Goal: Task Accomplishment & Management: Complete application form

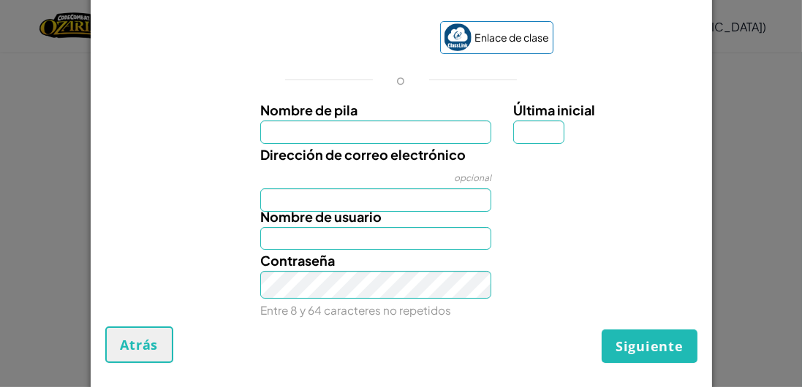
click at [376, 123] on input "Nombre de pila" at bounding box center [375, 132] width 231 height 23
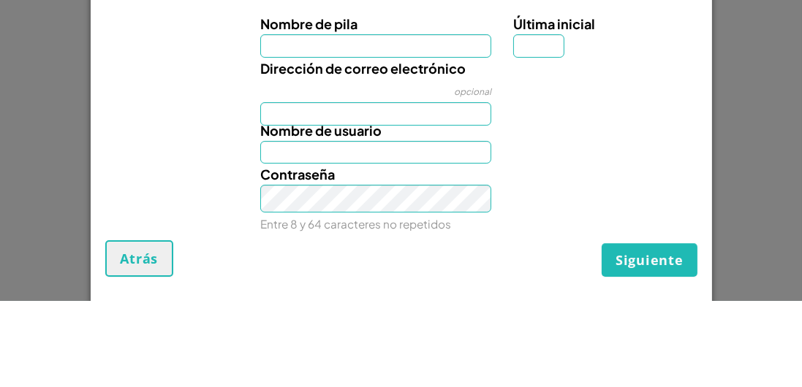
type input "[PERSON_NAME]"
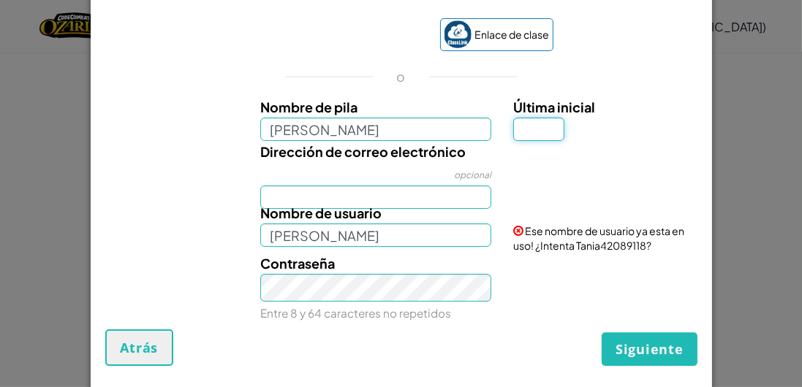
click at [536, 126] on input "Última inicial" at bounding box center [538, 129] width 51 height 23
type input "A"
click at [387, 202] on input "Dirección de correo electrónico" at bounding box center [375, 197] width 231 height 23
type input "TaniaA"
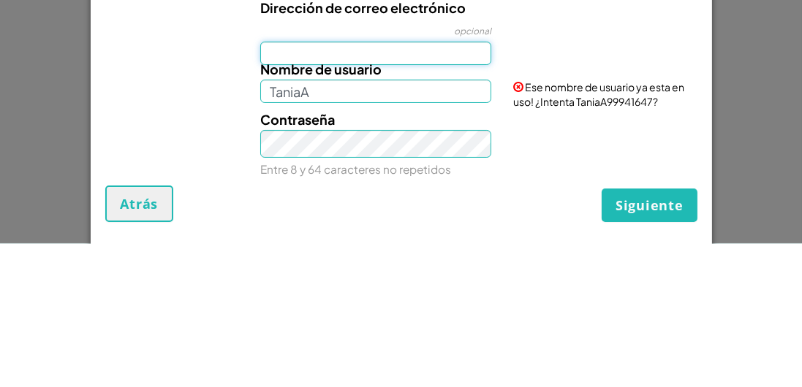
type input "[EMAIL_ADDRESS][DOMAIN_NAME]"
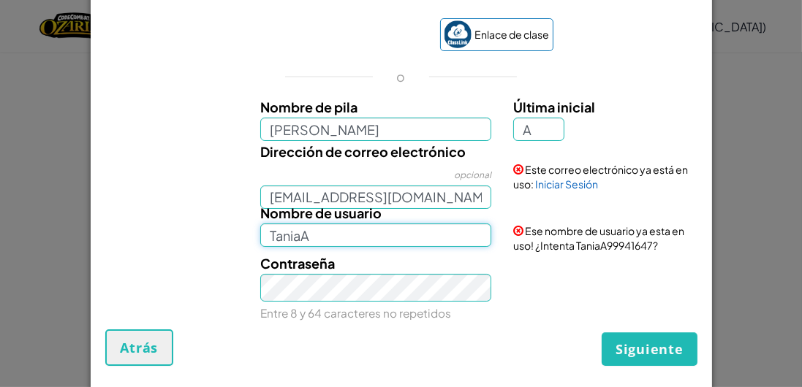
click at [427, 240] on input "TaniaA" at bounding box center [375, 235] width 231 height 23
type input "TaniaA99941647"
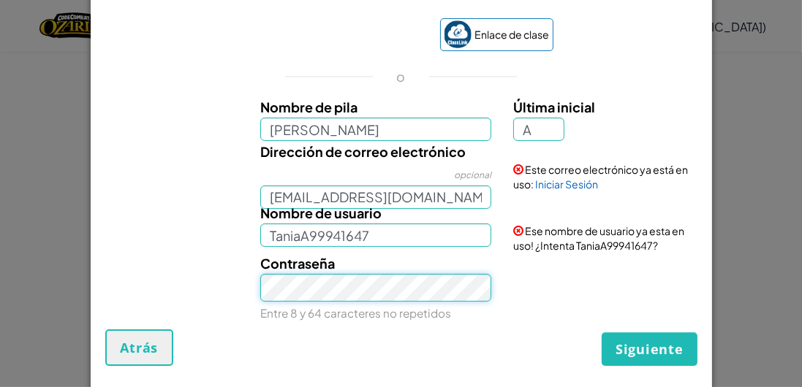
click at [401, 293] on div "Contraseña Entre 8 y 64 caracteres no repetidos" at bounding box center [375, 288] width 253 height 71
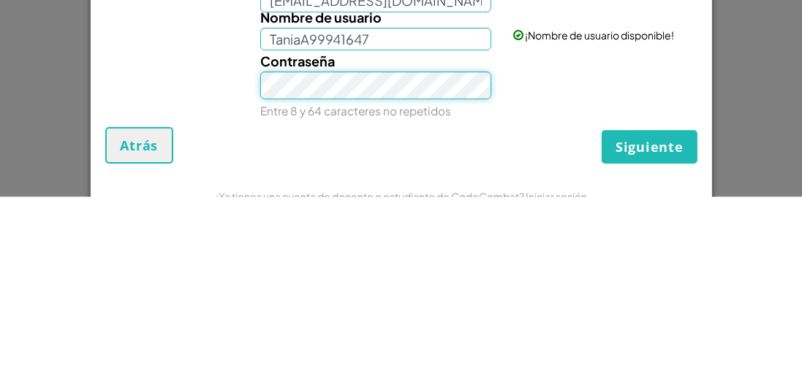
scroll to position [1, 0]
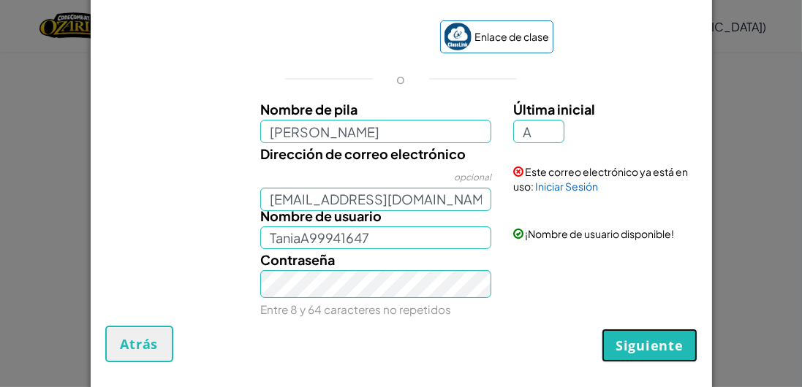
click at [654, 355] on font "Siguiente" at bounding box center [649, 346] width 67 height 18
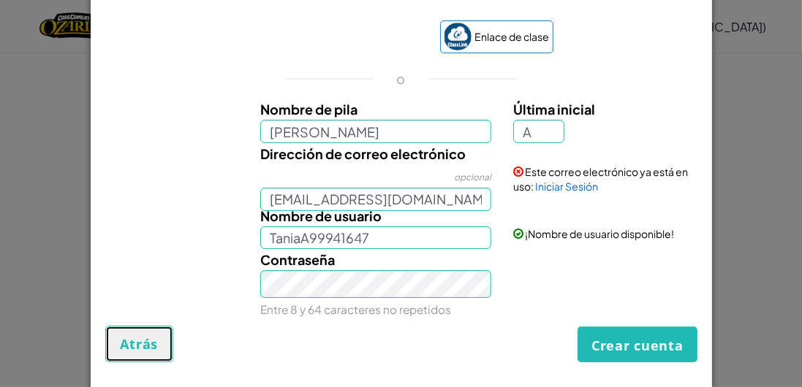
click at [149, 349] on font "Atrás" at bounding box center [140, 345] width 38 height 18
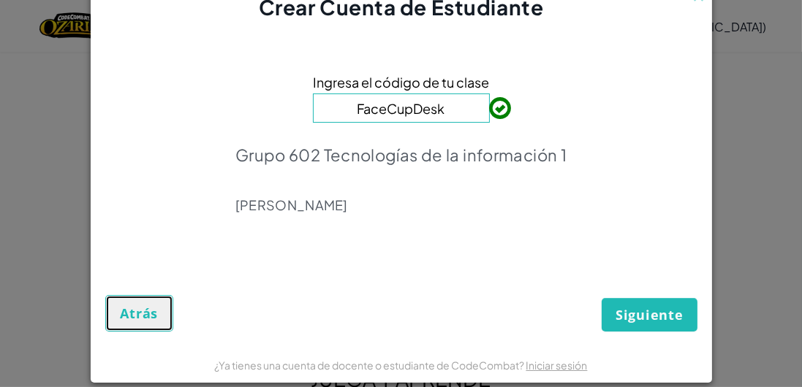
click at [135, 319] on font "Atrás" at bounding box center [140, 314] width 38 height 18
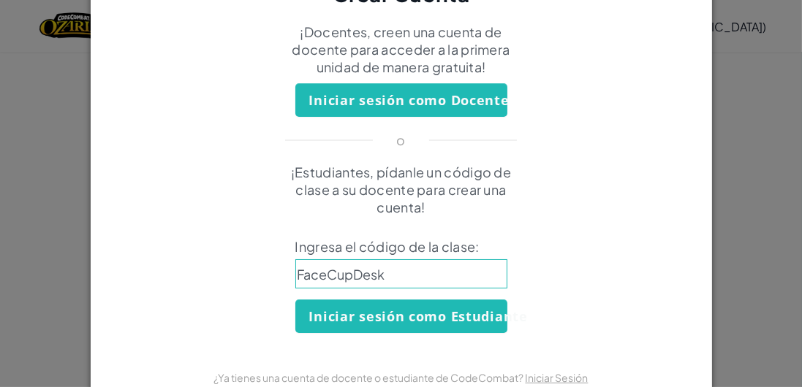
scroll to position [0, 0]
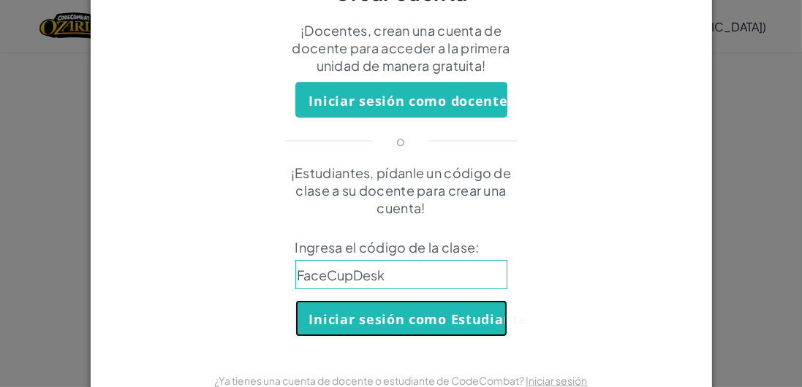
click at [469, 329] on font "Iniciar sesión como Estudiante" at bounding box center [418, 320] width 219 height 18
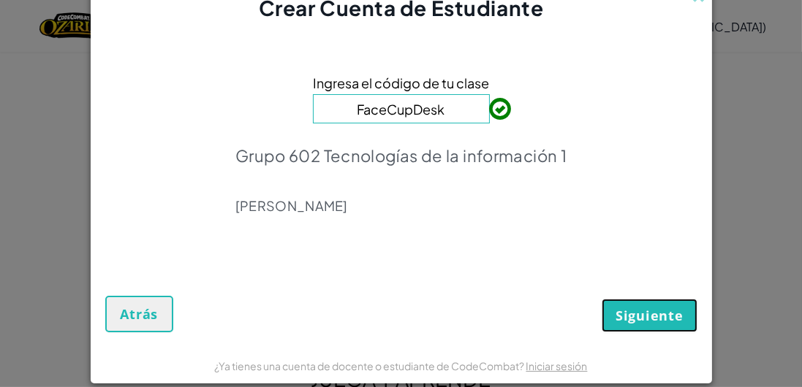
click at [650, 311] on font "Siguiente" at bounding box center [649, 316] width 67 height 18
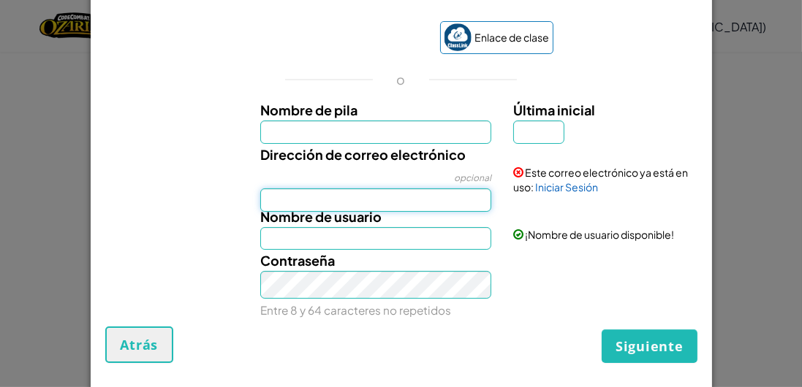
click at [448, 199] on input "Dirección de correo electrónico" at bounding box center [375, 200] width 231 height 23
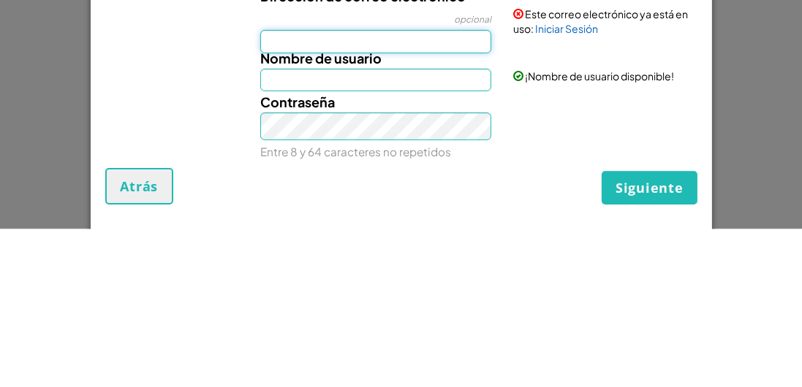
type input "[EMAIL_ADDRESS][DOMAIN_NAME]"
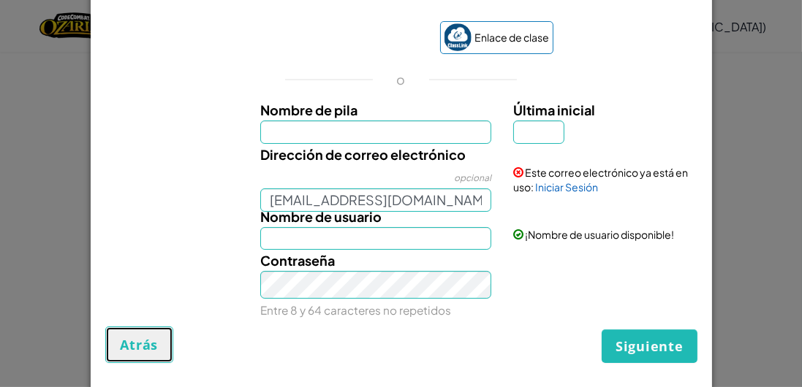
click at [151, 345] on button "Atrás" at bounding box center [139, 345] width 69 height 37
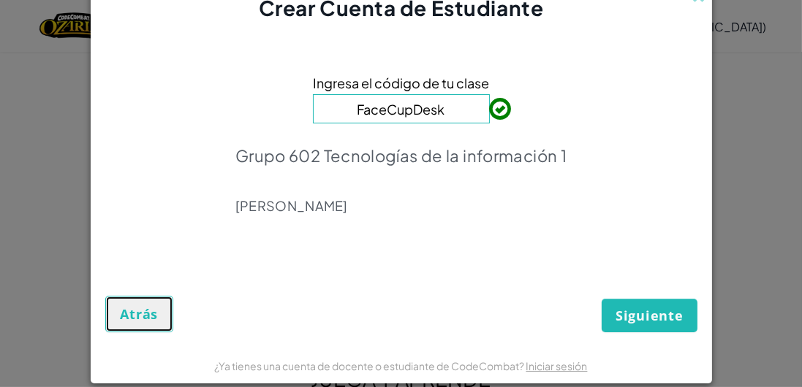
click at [137, 311] on font "Atrás" at bounding box center [140, 315] width 38 height 18
